Goal: Navigation & Orientation: Find specific page/section

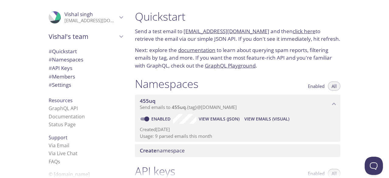
click at [294, 29] on link "click here" at bounding box center [303, 31] width 23 height 7
click at [292, 30] on link "click here" at bounding box center [303, 31] width 23 height 7
click at [295, 32] on link "click here" at bounding box center [303, 31] width 23 height 7
click at [190, 48] on link "documentation" at bounding box center [196, 49] width 37 height 7
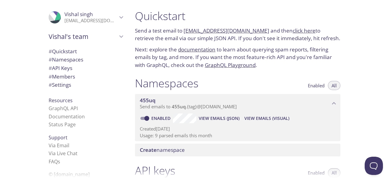
click at [292, 29] on link "click here" at bounding box center [303, 30] width 23 height 7
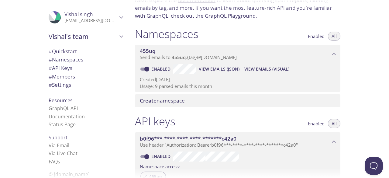
scroll to position [0, 0]
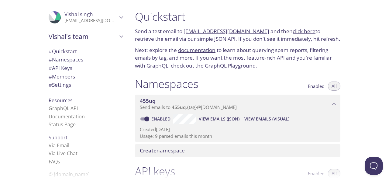
click at [296, 29] on link "click here" at bounding box center [303, 31] width 23 height 7
